Goal: Navigation & Orientation: Find specific page/section

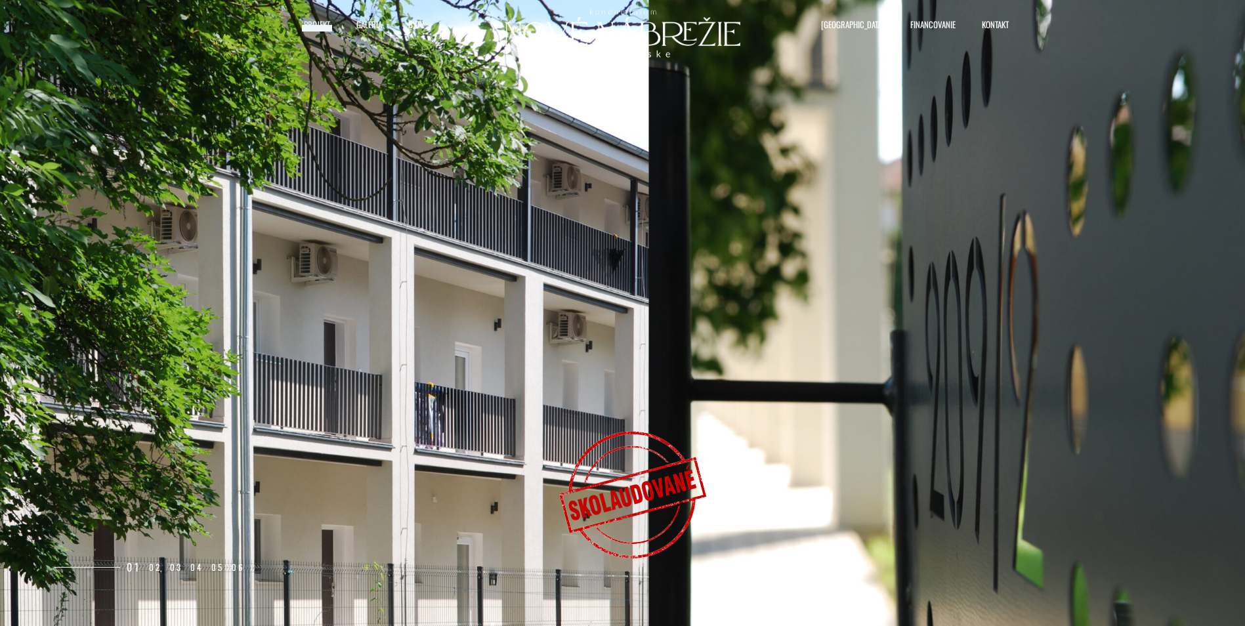
select select "0"
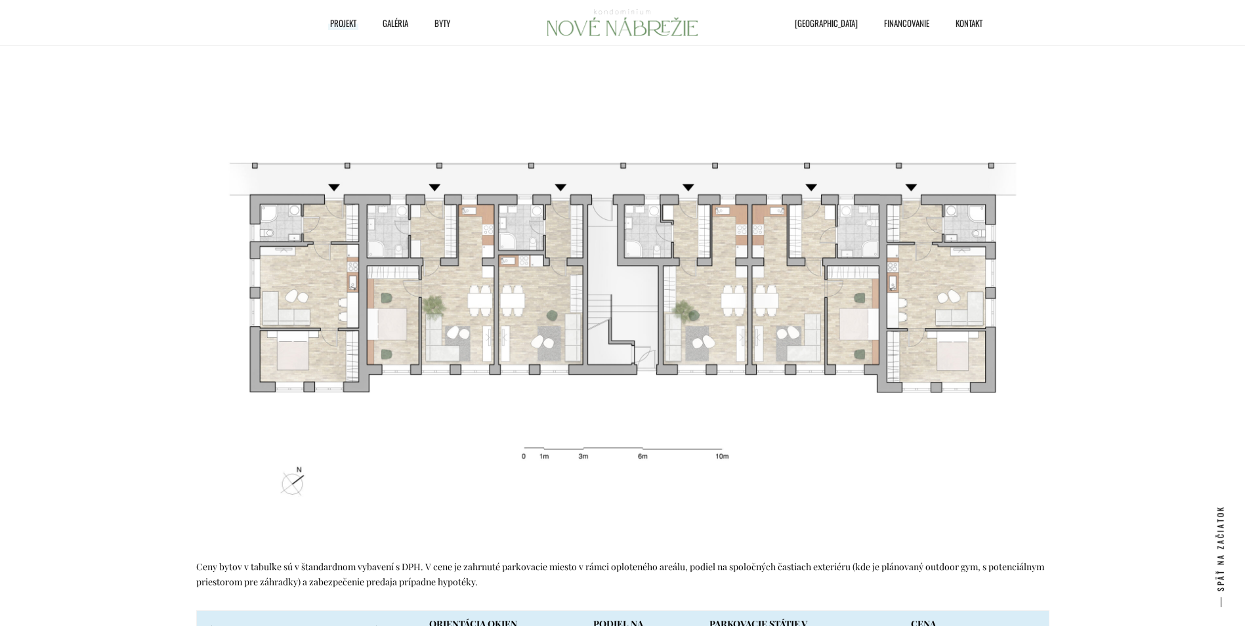
scroll to position [2081, 0]
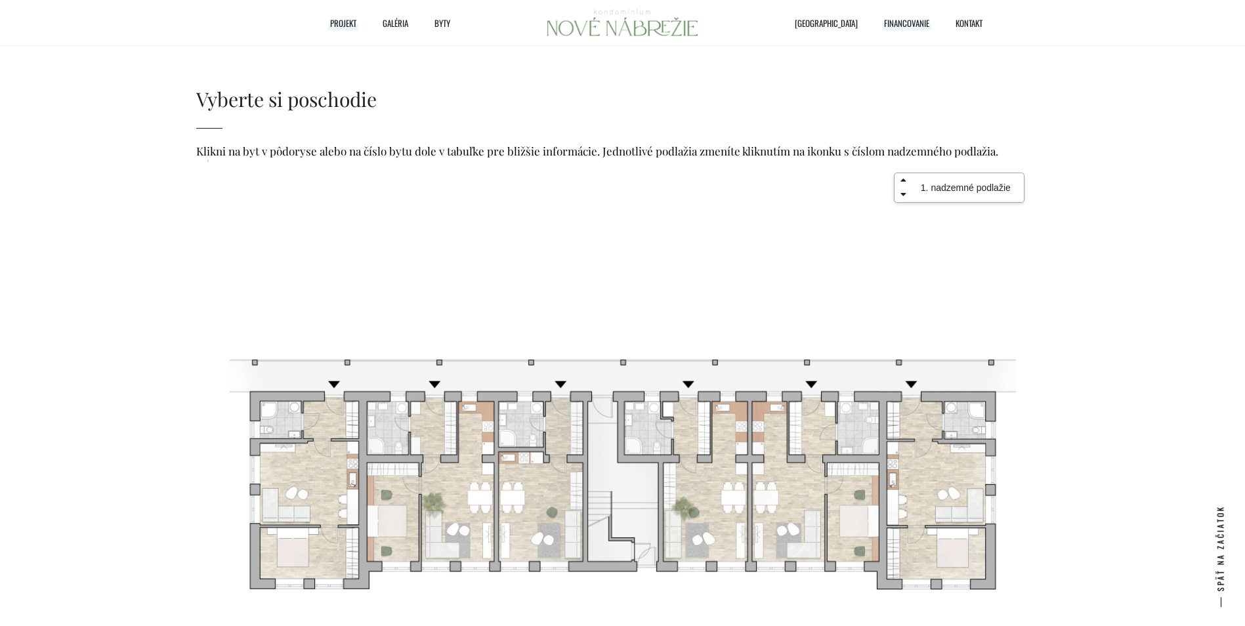
click at [891, 22] on span "Financovanie" at bounding box center [906, 23] width 45 height 20
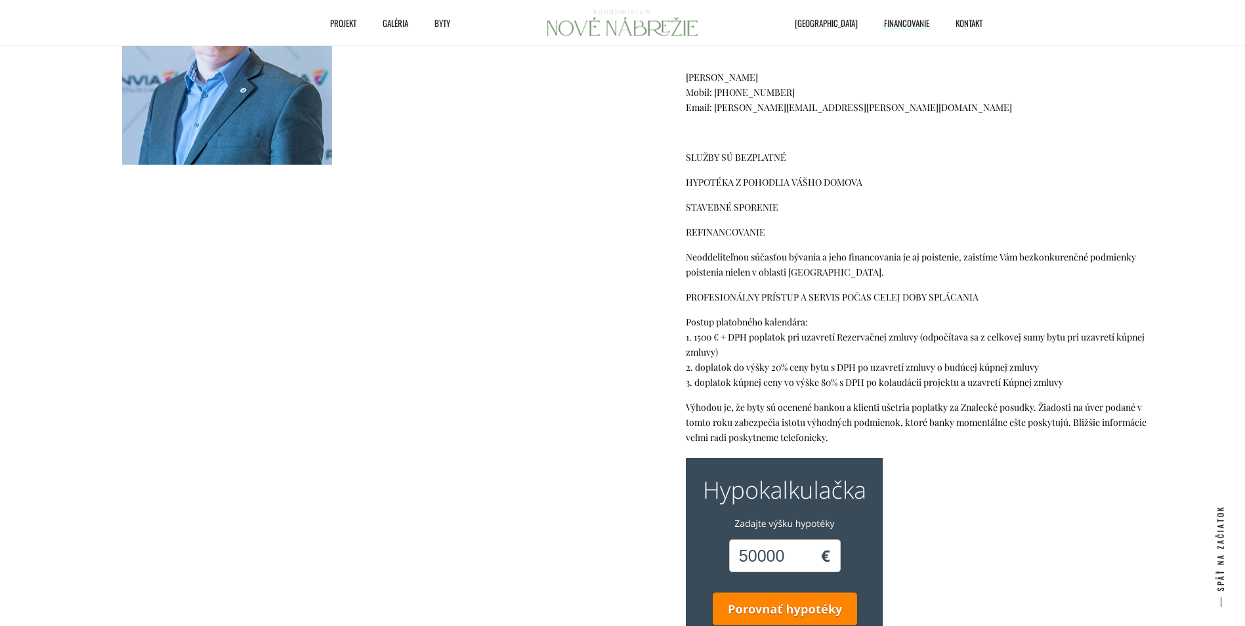
scroll to position [150, 0]
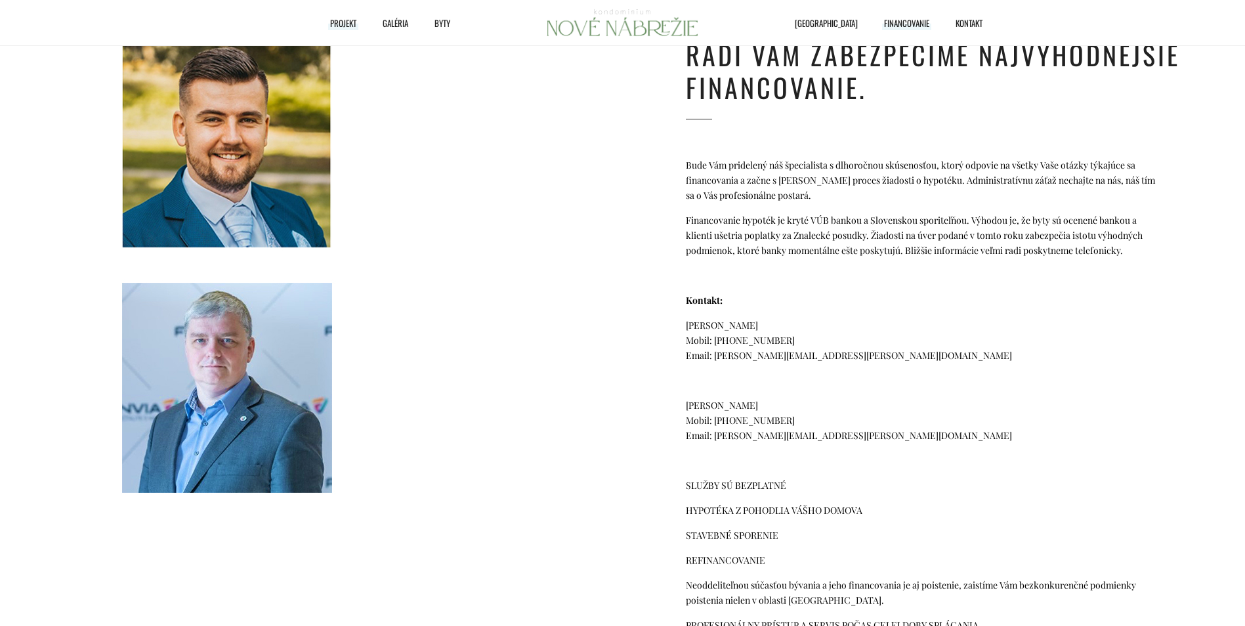
click at [344, 24] on span "Projekt" at bounding box center [343, 23] width 26 height 20
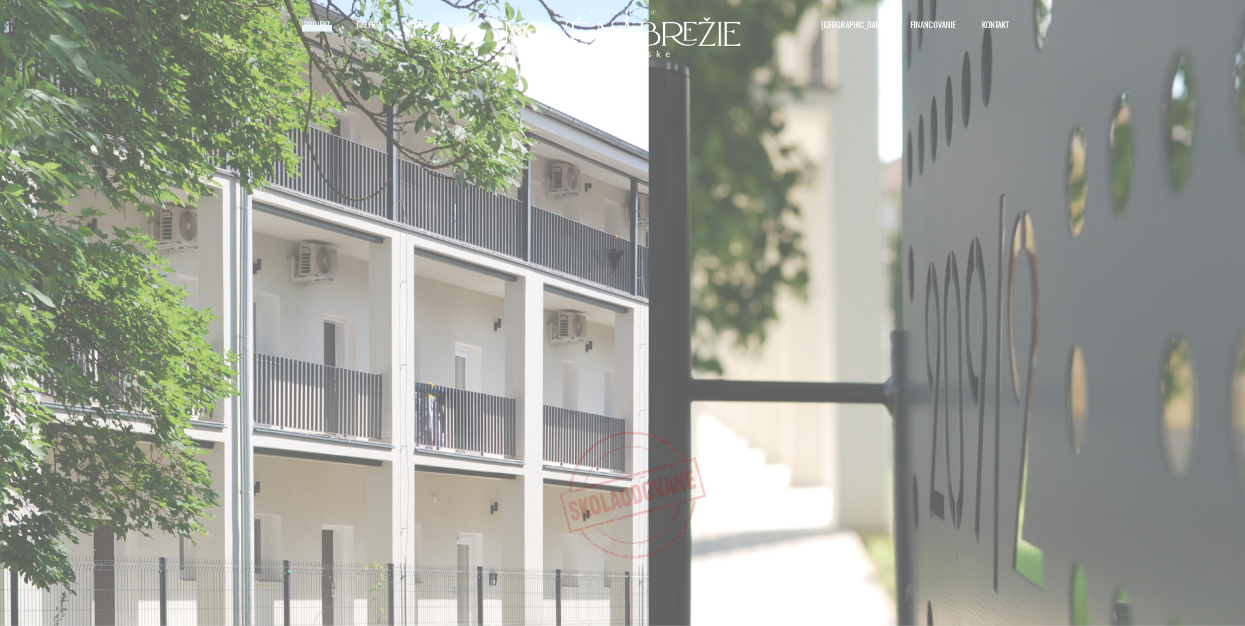
select select "0"
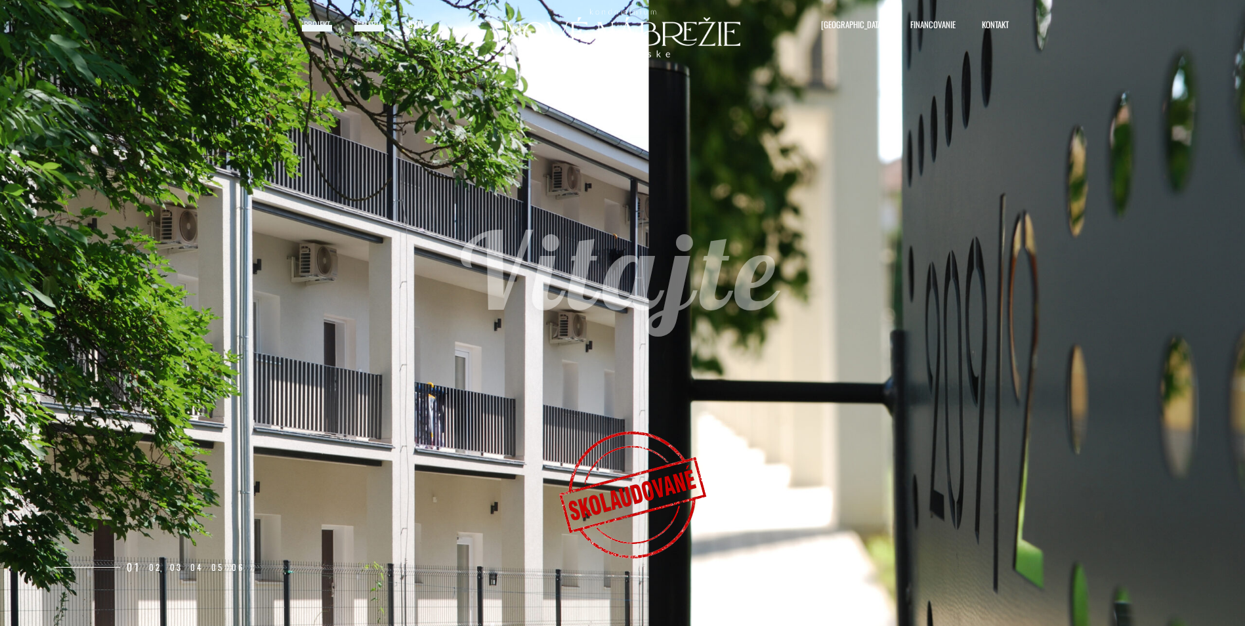
click at [373, 25] on span "Galéria" at bounding box center [369, 24] width 26 height 20
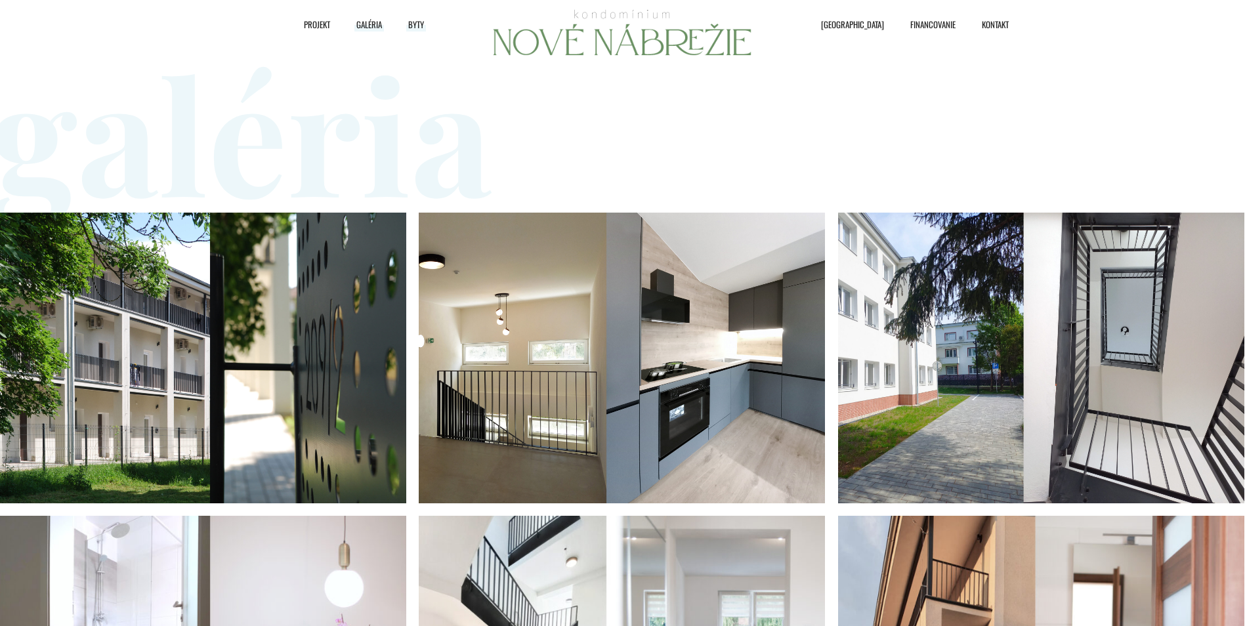
click at [414, 20] on span "Byty" at bounding box center [416, 24] width 16 height 20
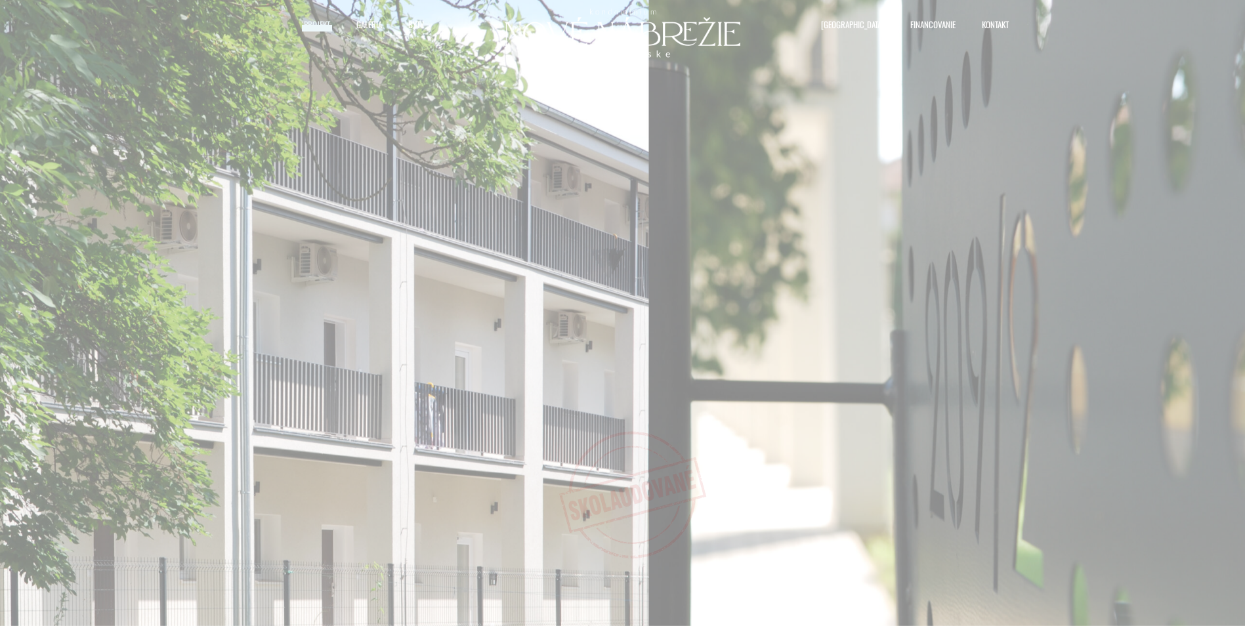
select select "0"
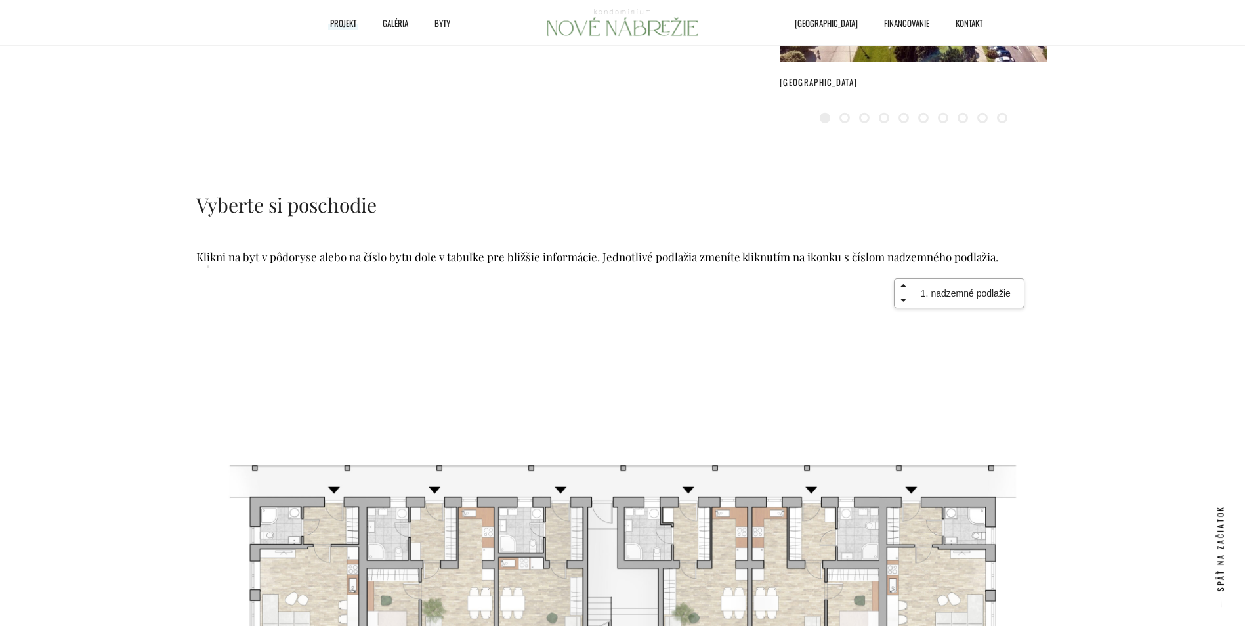
scroll to position [1862, 0]
